Goal: Task Accomplishment & Management: Use online tool/utility

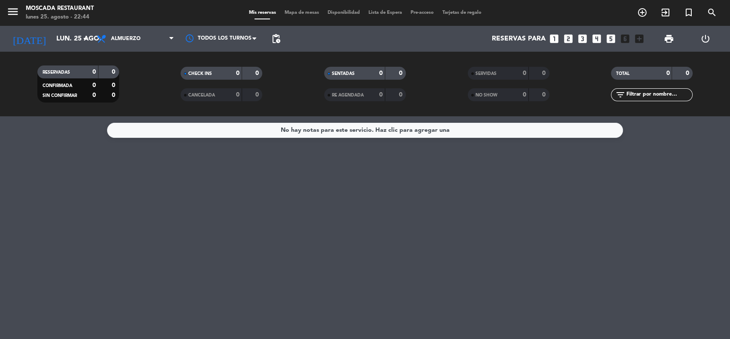
click at [73, 59] on div "RESERVADAS 0 0 CONFIRMADA 0 0 SIN CONFIRMAR 0 0 CHECK INS 0 0 CANCELADA 0 0 SEN…" at bounding box center [365, 84] width 730 height 65
click at [155, 45] on span "Almuerzo" at bounding box center [135, 38] width 86 height 19
click at [67, 40] on input "lun. 25 ago." at bounding box center [97, 39] width 91 height 17
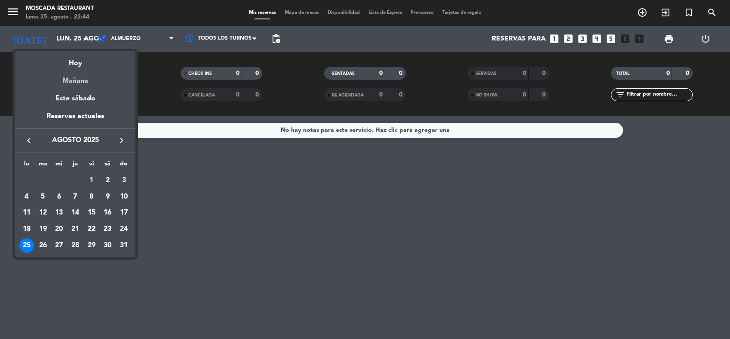
click at [79, 77] on div "Mañana" at bounding box center [75, 78] width 120 height 18
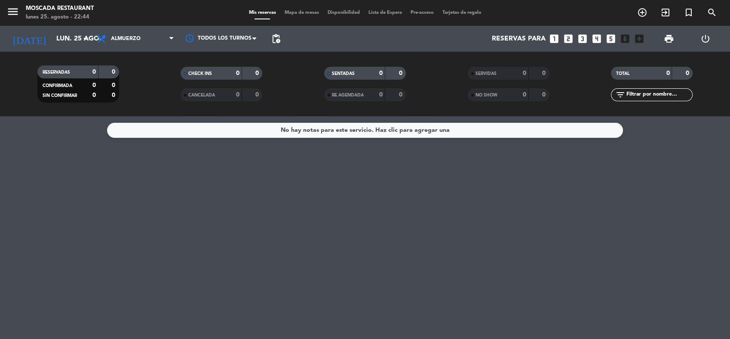
type input "[DATE]"
click at [142, 28] on div "Todos los servicios Desayuno Brunch Almuerzo Cena Almuerzo Todos los servicios …" at bounding box center [135, 39] width 86 height 26
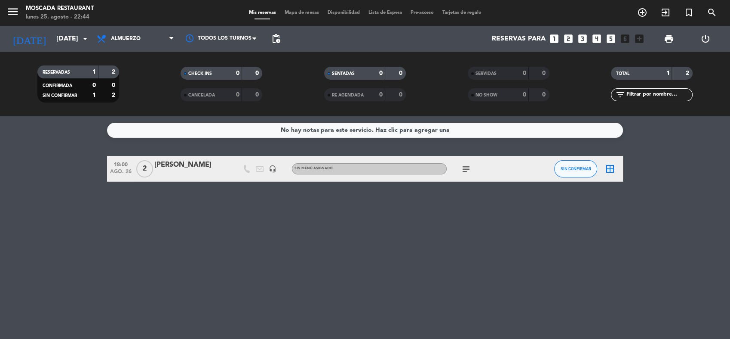
click at [136, 34] on span "Almuerzo" at bounding box center [135, 38] width 86 height 19
click at [464, 167] on icon "subject" at bounding box center [466, 168] width 10 height 10
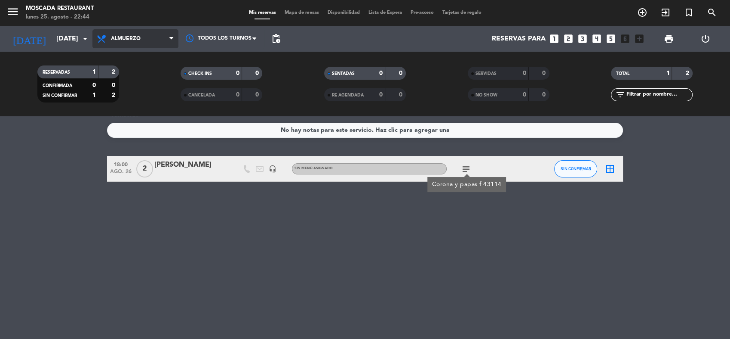
click at [119, 32] on span "Almuerzo" at bounding box center [135, 38] width 86 height 19
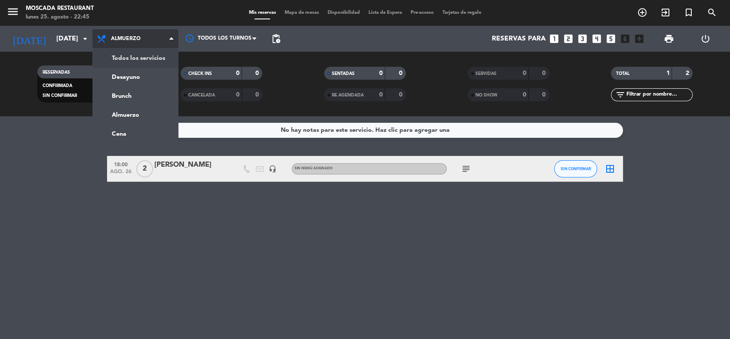
click at [121, 57] on div "menu Moscada Restaurant [DATE] 25. agosto - 22:45 Mis reservas Mapa de mesas Di…" at bounding box center [365, 58] width 730 height 116
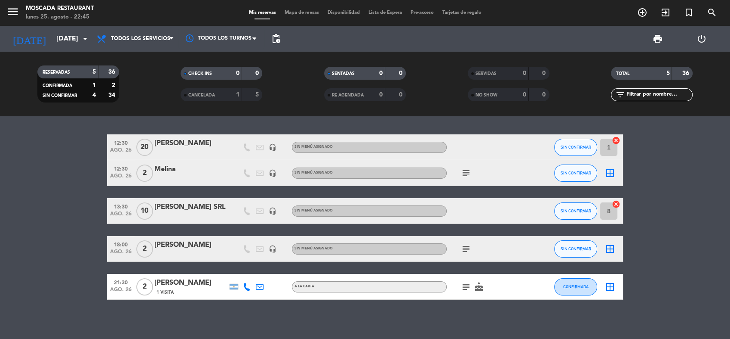
scroll to position [4, 0]
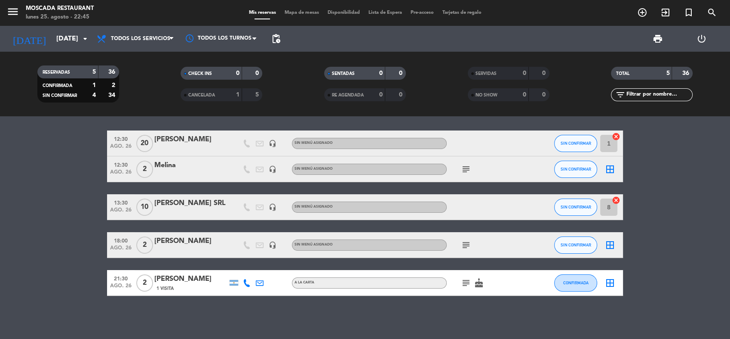
click at [466, 175] on div "subject" at bounding box center [485, 168] width 77 height 25
click at [468, 164] on icon "subject" at bounding box center [466, 169] width 10 height 10
click at [302, 10] on span "Mapa de mesas" at bounding box center [301, 12] width 43 height 5
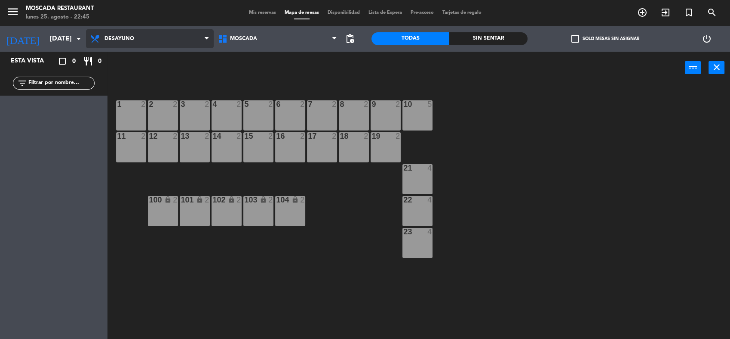
click at [181, 30] on span "Desayuno" at bounding box center [150, 38] width 128 height 19
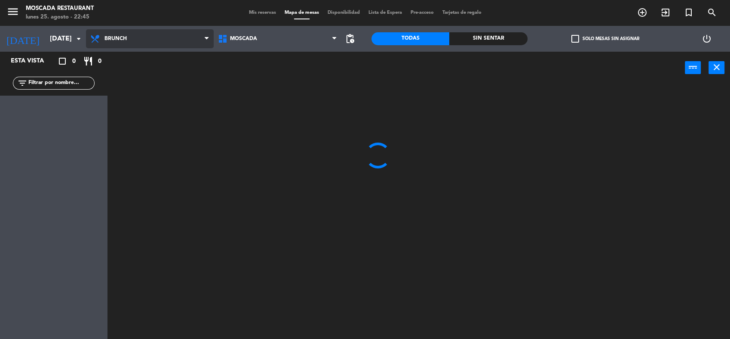
click at [140, 76] on ng-component "menu Moscada Restaurant [DATE] 25. agosto - 22:45 Mis reservas Mapa de mesas Di…" at bounding box center [365, 170] width 730 height 340
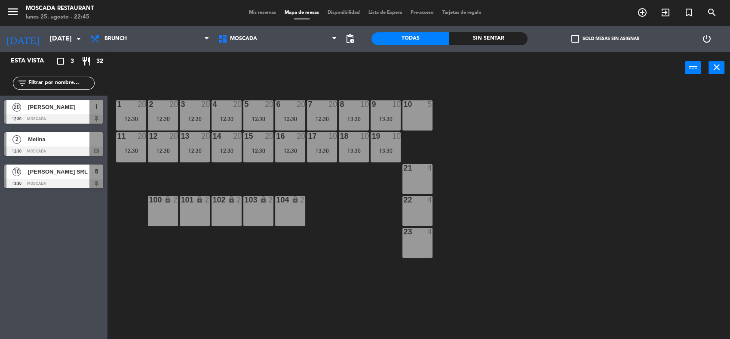
click at [614, 42] on label "check_box_outline_blank Solo mesas sin asignar" at bounding box center [606, 39] width 68 height 8
click at [606, 39] on input "check_box_outline_blank Solo mesas sin asignar" at bounding box center [606, 39] width 0 height 0
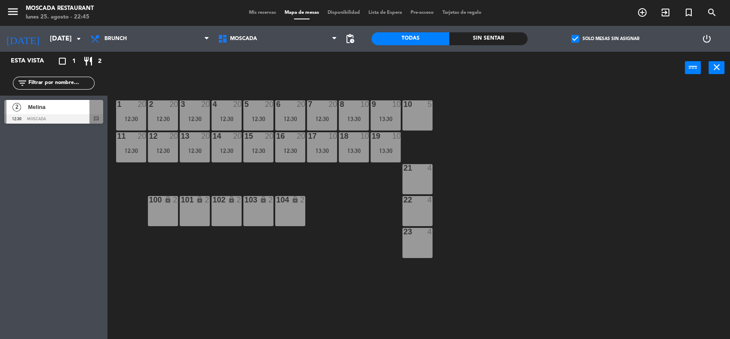
click at [61, 117] on div at bounding box center [53, 118] width 99 height 9
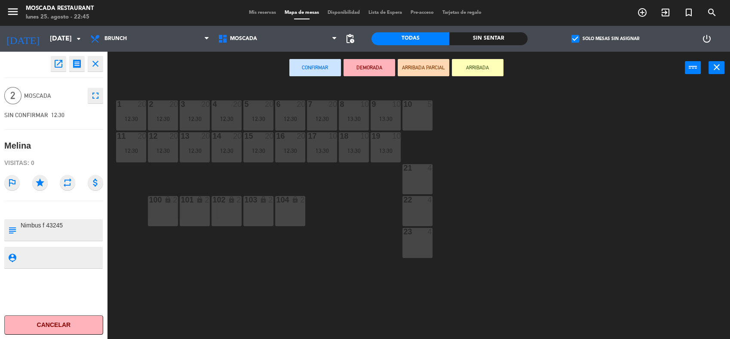
click at [423, 176] on div "21 4" at bounding box center [418, 179] width 30 height 30
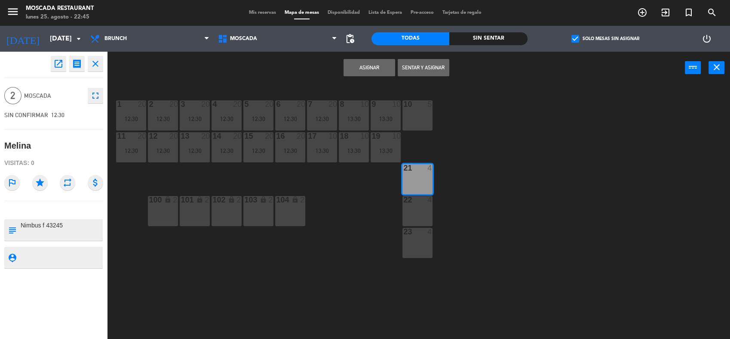
click at [380, 65] on button "Asignar" at bounding box center [370, 67] width 52 height 17
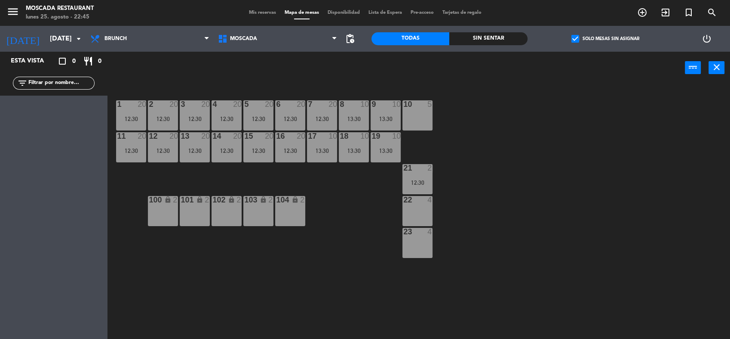
click at [615, 34] on div "check_box Solo mesas sin asignar" at bounding box center [606, 39] width 156 height 26
click at [578, 42] on span "check_box" at bounding box center [576, 39] width 8 height 8
click at [606, 39] on input "check_box Solo mesas sin asignar" at bounding box center [606, 39] width 0 height 0
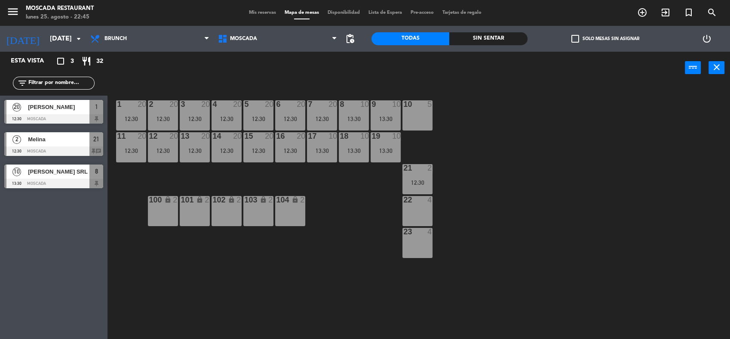
click at [253, 18] on div "menu Moscada Restaurant [DATE] 25. agosto - 22:45 Mis reservas Mapa de mesas Di…" at bounding box center [365, 13] width 730 height 26
click at [156, 31] on span "Brunch" at bounding box center [150, 38] width 128 height 19
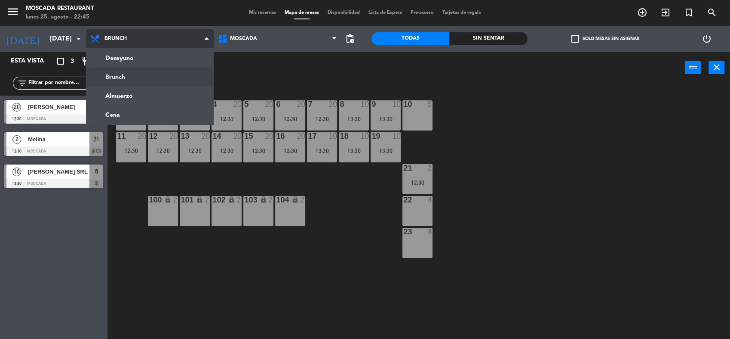
click at [176, 38] on span "Brunch" at bounding box center [150, 38] width 128 height 19
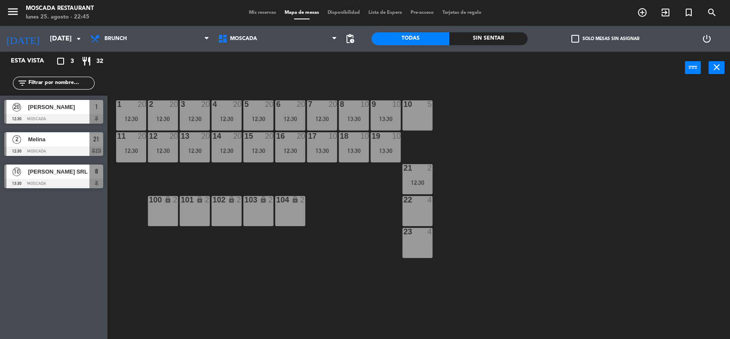
click at [592, 88] on div "1 20 12:30 2 20 12:30 3 20 12:30 4 20 12:30 5 20 12:30 8 10 13:30 6 20 12:30 7 …" at bounding box center [423, 212] width 616 height 255
click at [269, 12] on span "Mis reservas" at bounding box center [263, 12] width 36 height 5
